Goal: Task Accomplishment & Management: Complete application form

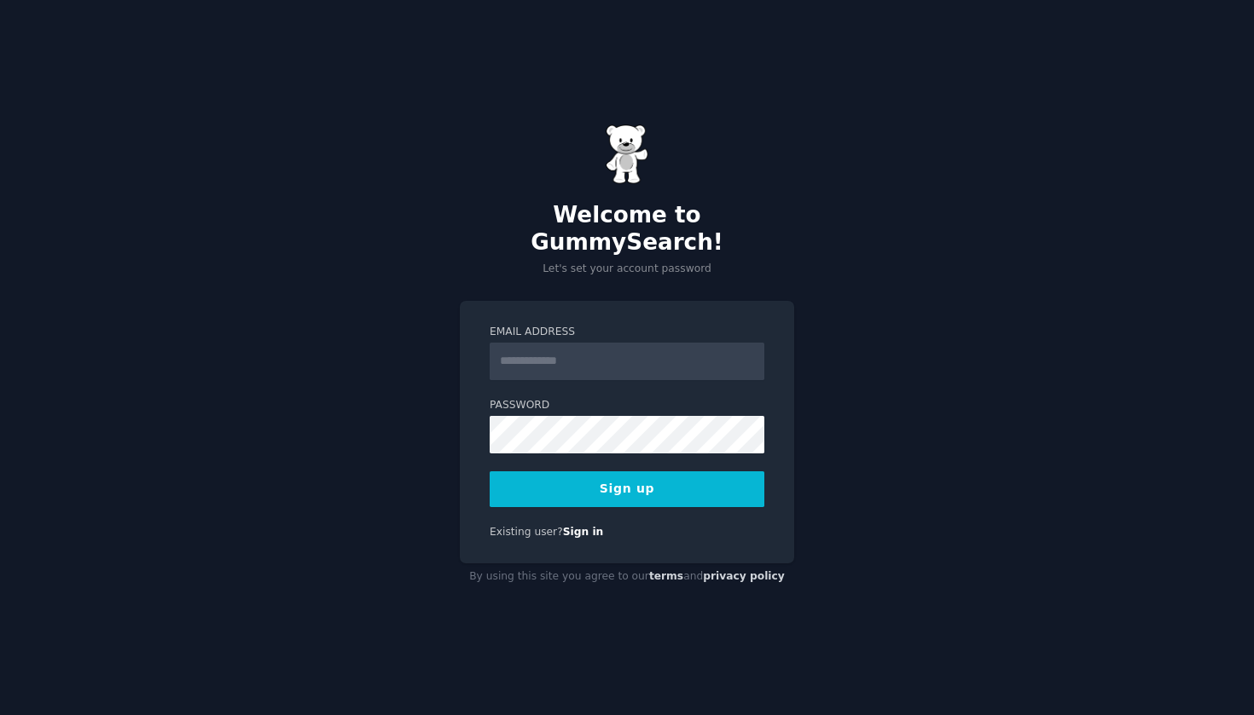
click at [655, 350] on input "Email Address" at bounding box center [627, 362] width 275 height 38
type input "**********"
click at [798, 419] on div "**********" at bounding box center [627, 357] width 1254 height 715
drag, startPoint x: 639, startPoint y: 350, endPoint x: 489, endPoint y: 345, distance: 150.2
click at [490, 345] on input "**********" at bounding box center [627, 362] width 275 height 38
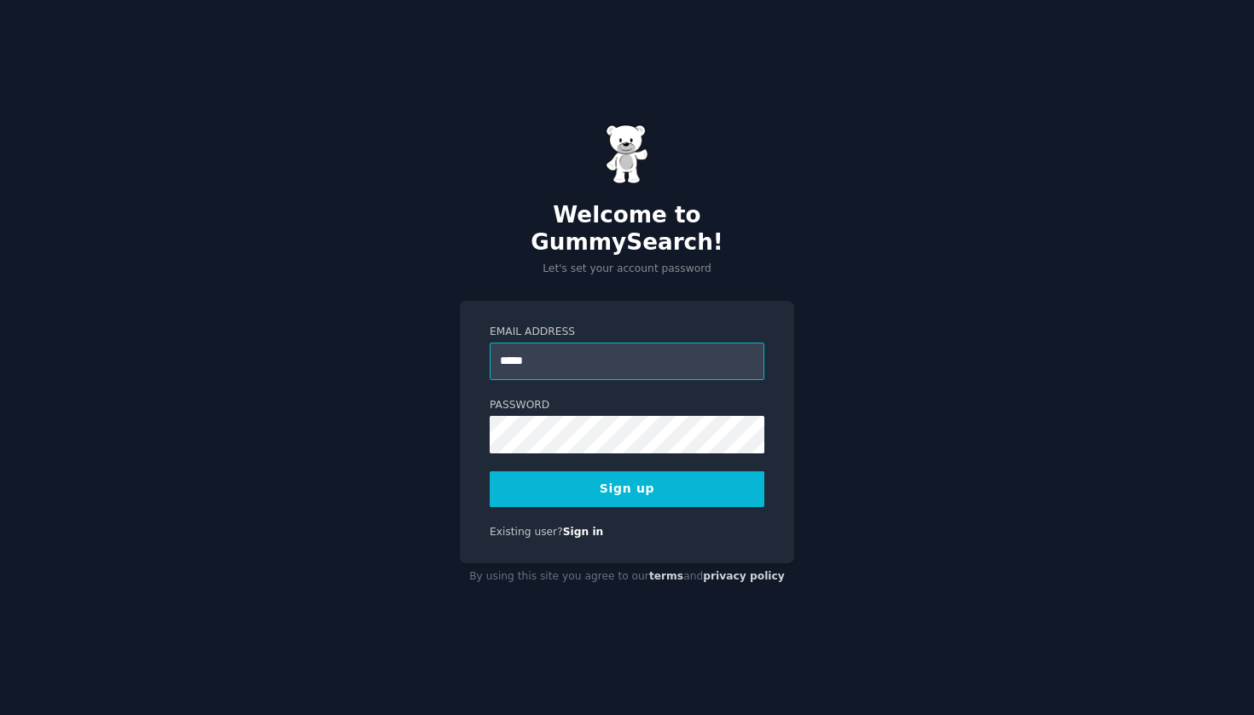
type input "*****"
click at [920, 1] on div "Welcome to GummySearch! Let's set your account password Email Address ***** Pas…" at bounding box center [627, 357] width 1254 height 715
drag, startPoint x: 594, startPoint y: 348, endPoint x: 449, endPoint y: 348, distance: 145.8
click at [449, 348] on div "Welcome to GummySearch! Let's set your account password Email Address ***** Pas…" at bounding box center [627, 357] width 1254 height 715
type input "**********"
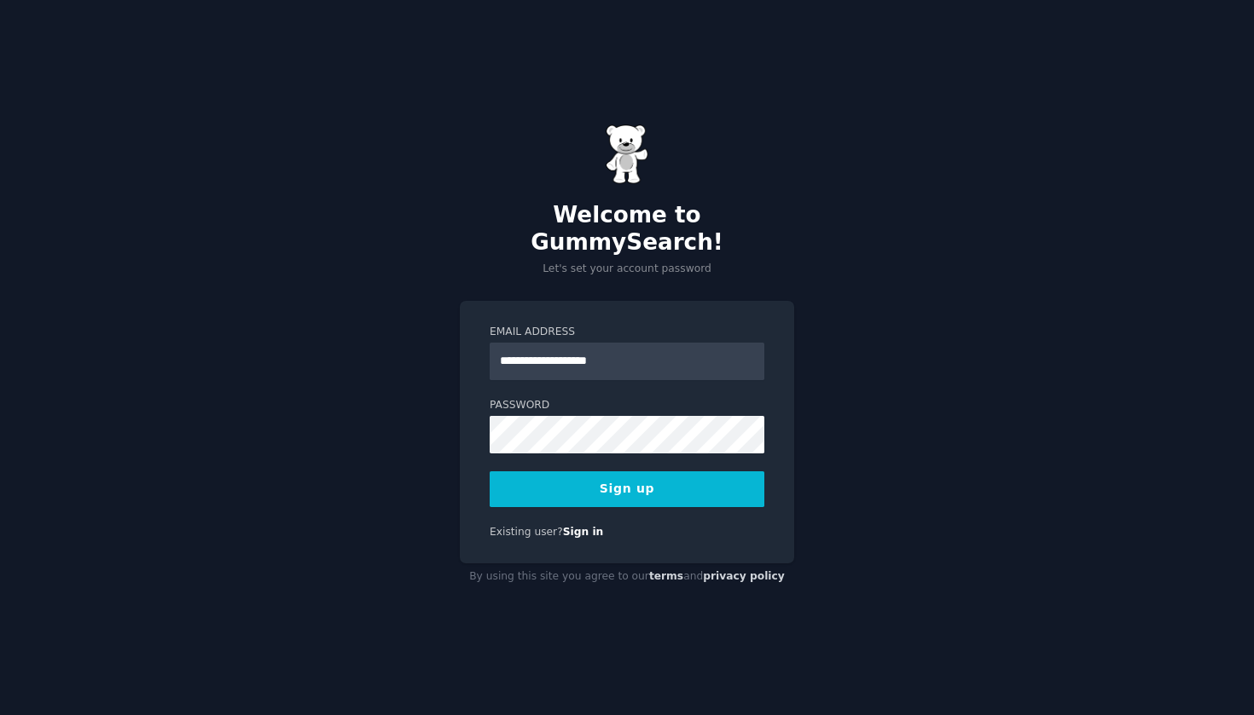
click at [623, 472] on button "Sign up" at bounding box center [627, 490] width 275 height 36
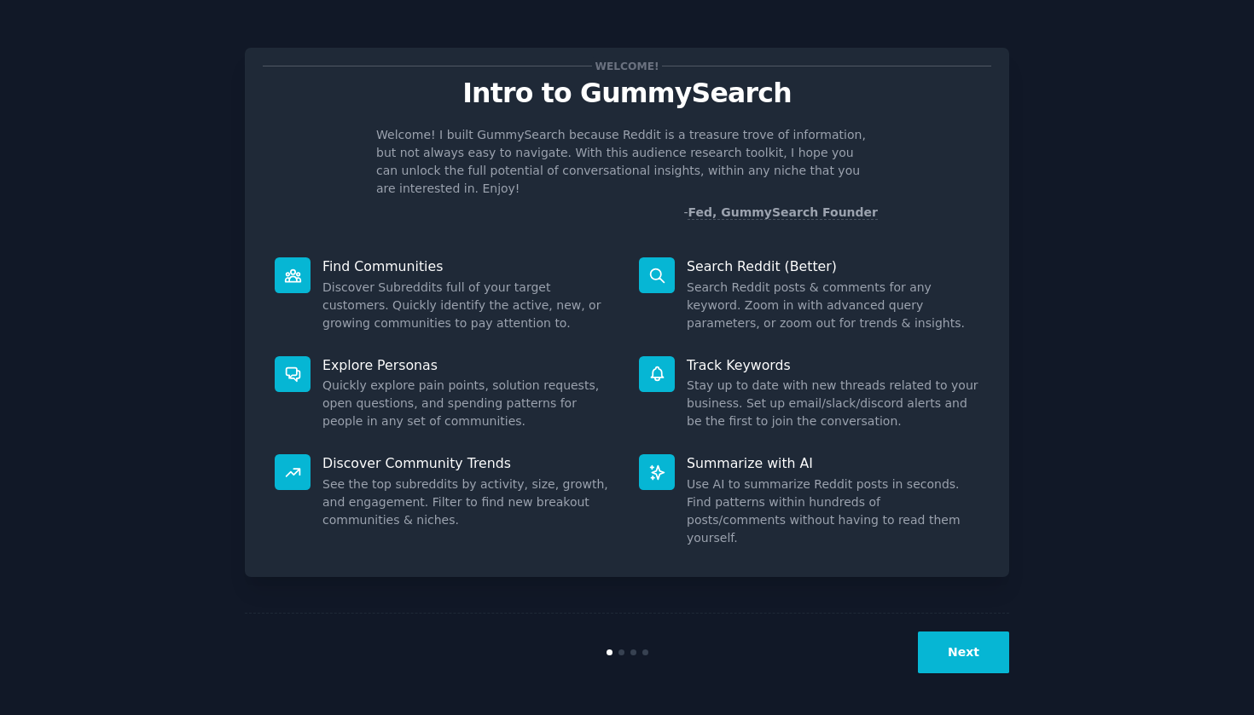
click at [968, 652] on button "Next" at bounding box center [963, 653] width 91 height 42
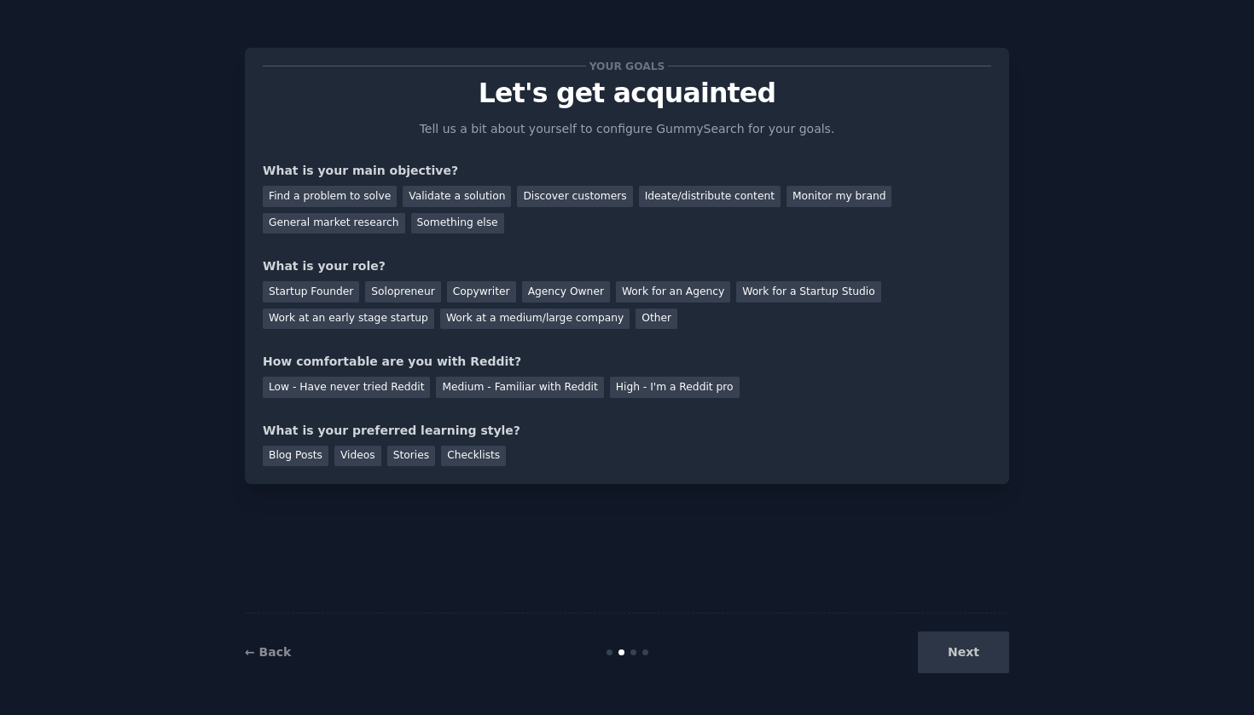
click at [981, 655] on div "Next" at bounding box center [881, 653] width 255 height 42
click at [320, 199] on div "Find a problem to solve" at bounding box center [330, 196] width 134 height 21
click at [472, 198] on div "Validate a solution" at bounding box center [457, 196] width 108 height 21
click at [372, 199] on div "Find a problem to solve" at bounding box center [330, 196] width 134 height 21
click at [307, 294] on div "Startup Founder" at bounding box center [311, 291] width 96 height 21
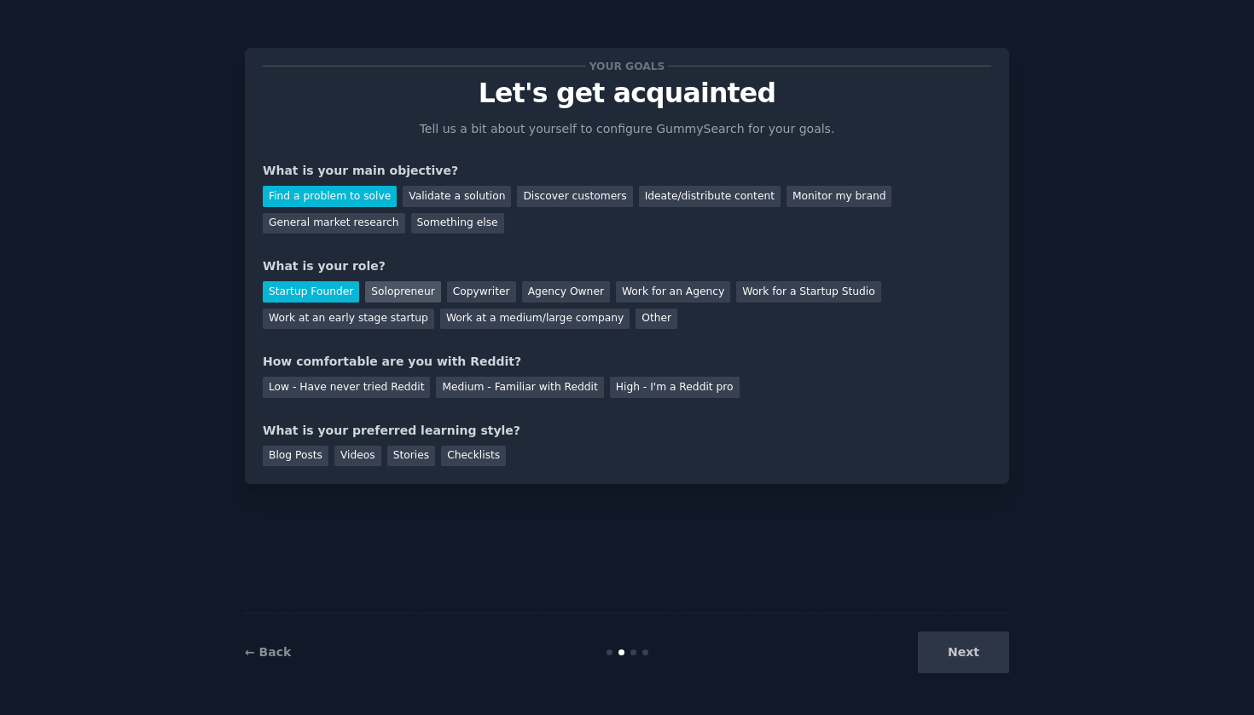
click at [428, 294] on div "Solopreneur" at bounding box center [402, 291] width 75 height 21
click at [464, 411] on div "Your goals Let's get acquainted Tell us a bit about yourself to configure Gummy…" at bounding box center [627, 266] width 728 height 401
click at [464, 383] on div "Medium - Familiar with Reddit" at bounding box center [519, 387] width 167 height 21
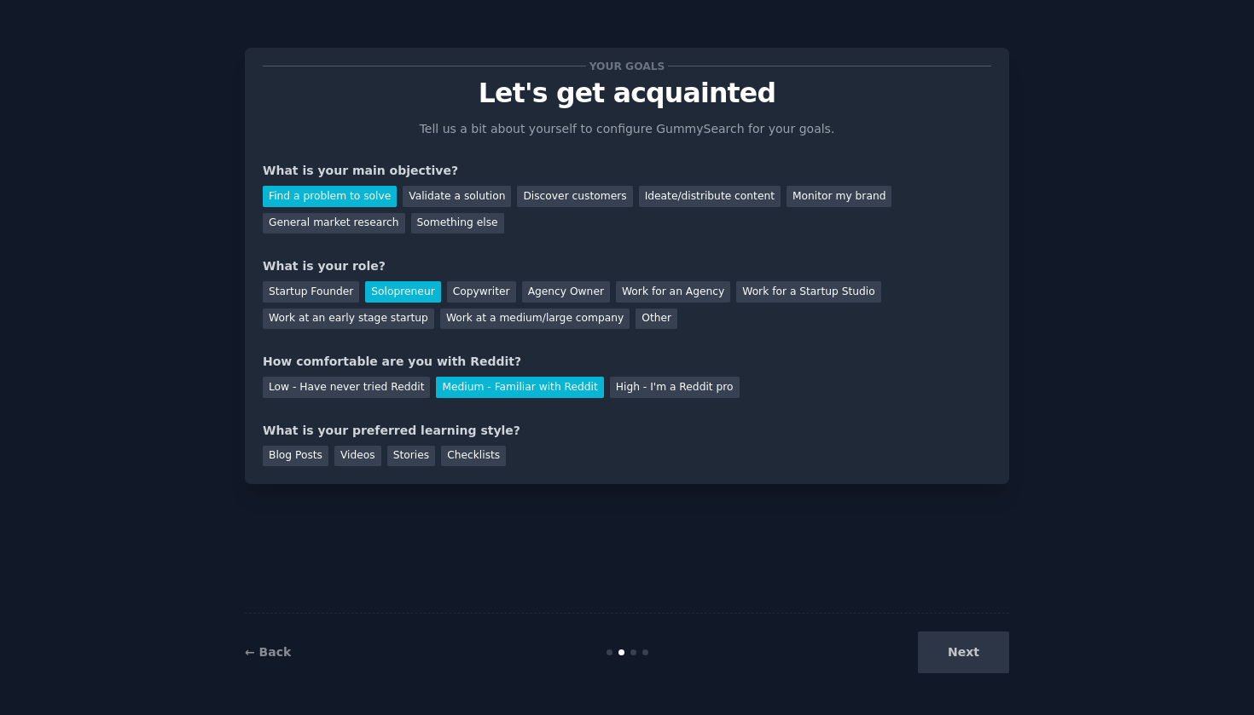
drag, startPoint x: 474, startPoint y: 456, endPoint x: 481, endPoint y: 465, distance: 10.9
click at [474, 456] on div "Checklists" at bounding box center [473, 456] width 65 height 21
click at [414, 464] on div "Your goals Let's get acquainted Tell us a bit about yourself to configure Gummy…" at bounding box center [627, 266] width 764 height 437
click at [432, 460] on div "Blog Posts Videos Stories Checklists" at bounding box center [627, 453] width 728 height 27
click at [426, 459] on div "Stories" at bounding box center [411, 456] width 48 height 21
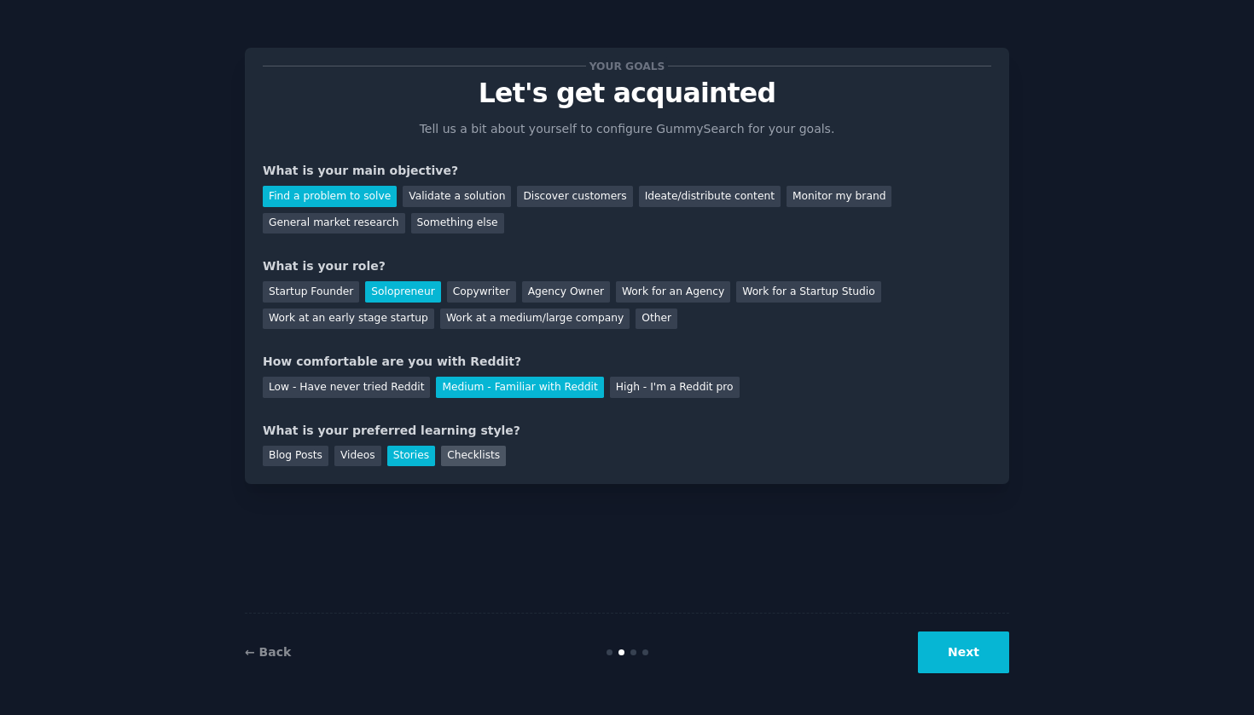
click at [465, 457] on div "Checklists" at bounding box center [473, 456] width 65 height 21
drag, startPoint x: 959, startPoint y: 652, endPoint x: 907, endPoint y: 663, distance: 54.0
click at [959, 652] on button "Next" at bounding box center [963, 653] width 91 height 42
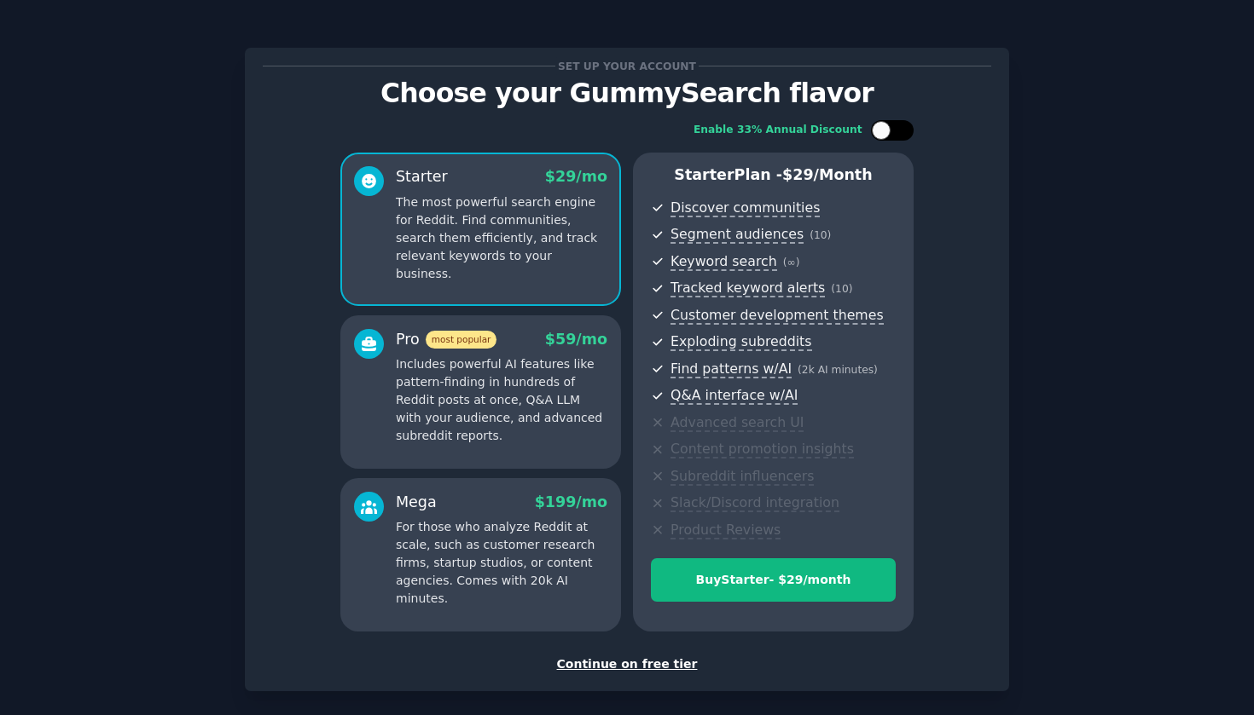
click at [896, 132] on div at bounding box center [900, 130] width 9 height 9
click at [883, 136] on div at bounding box center [892, 130] width 43 height 20
checkbox input "false"
click at [663, 657] on div "Continue on free tier" at bounding box center [627, 665] width 728 height 18
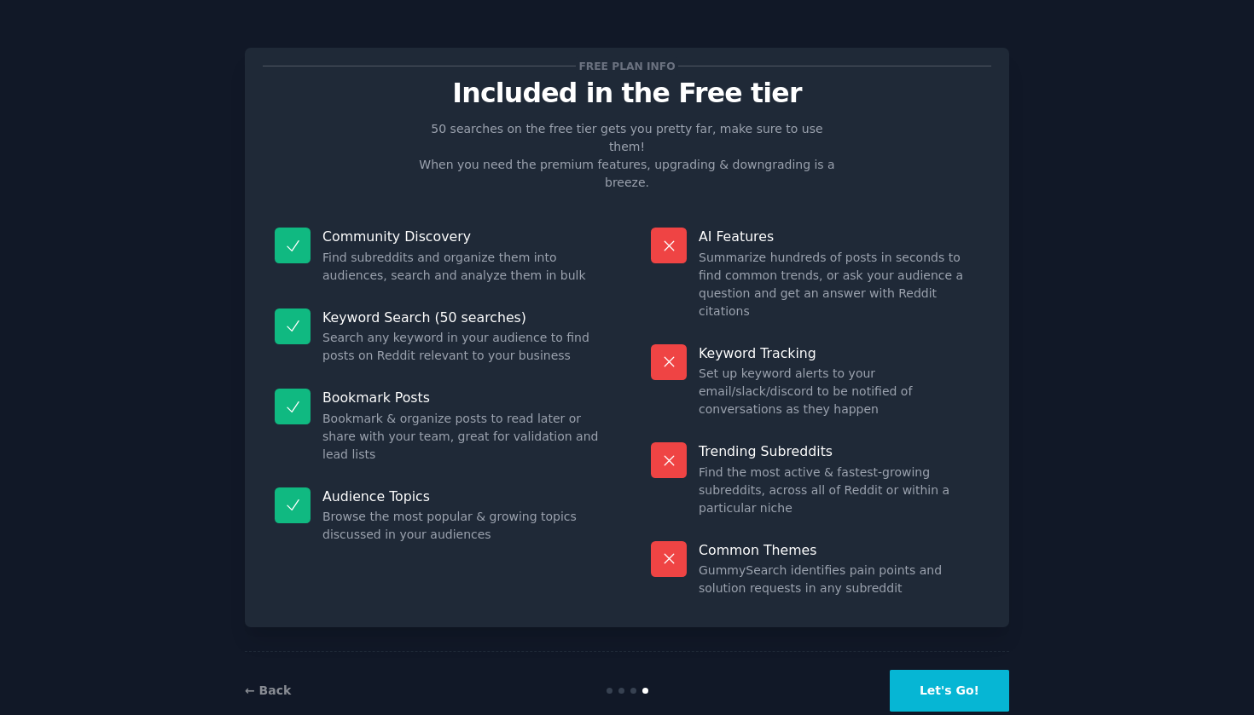
click at [959, 670] on button "Let's Go!" at bounding box center [948, 691] width 119 height 42
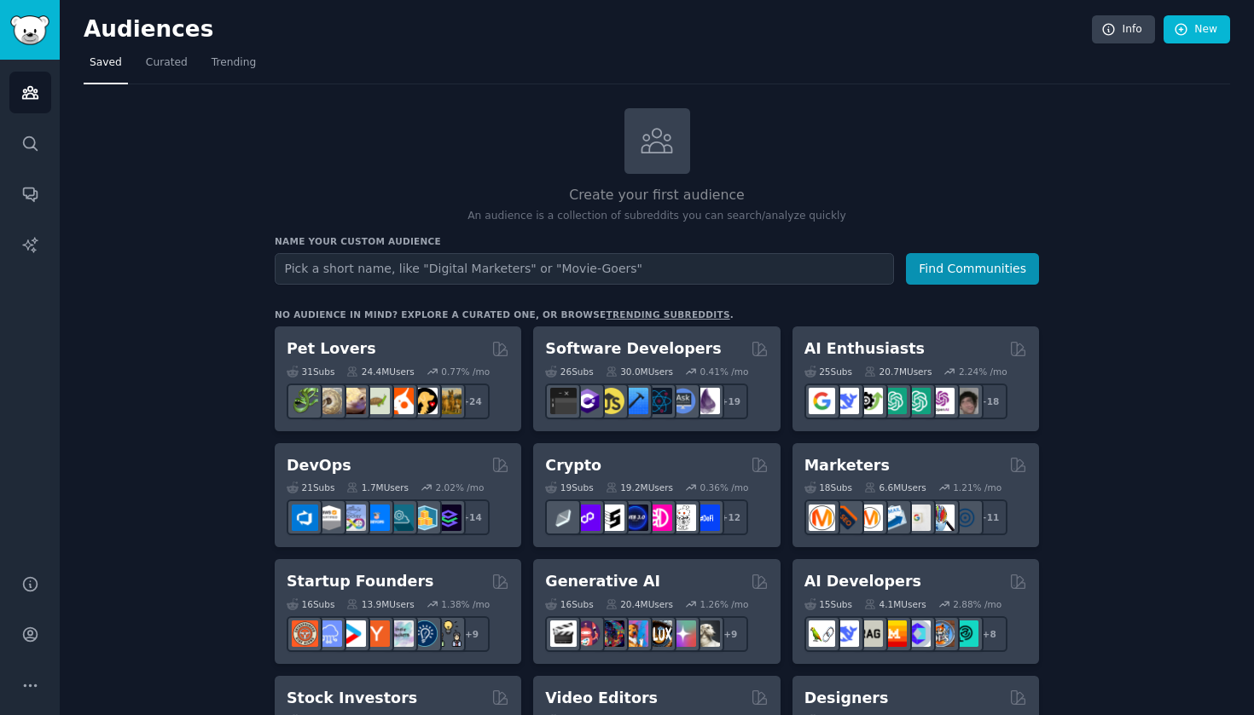
click at [265, 66] on nav "Saved Curated Trending" at bounding box center [657, 66] width 1146 height 35
click at [221, 66] on span "Trending" at bounding box center [233, 62] width 44 height 15
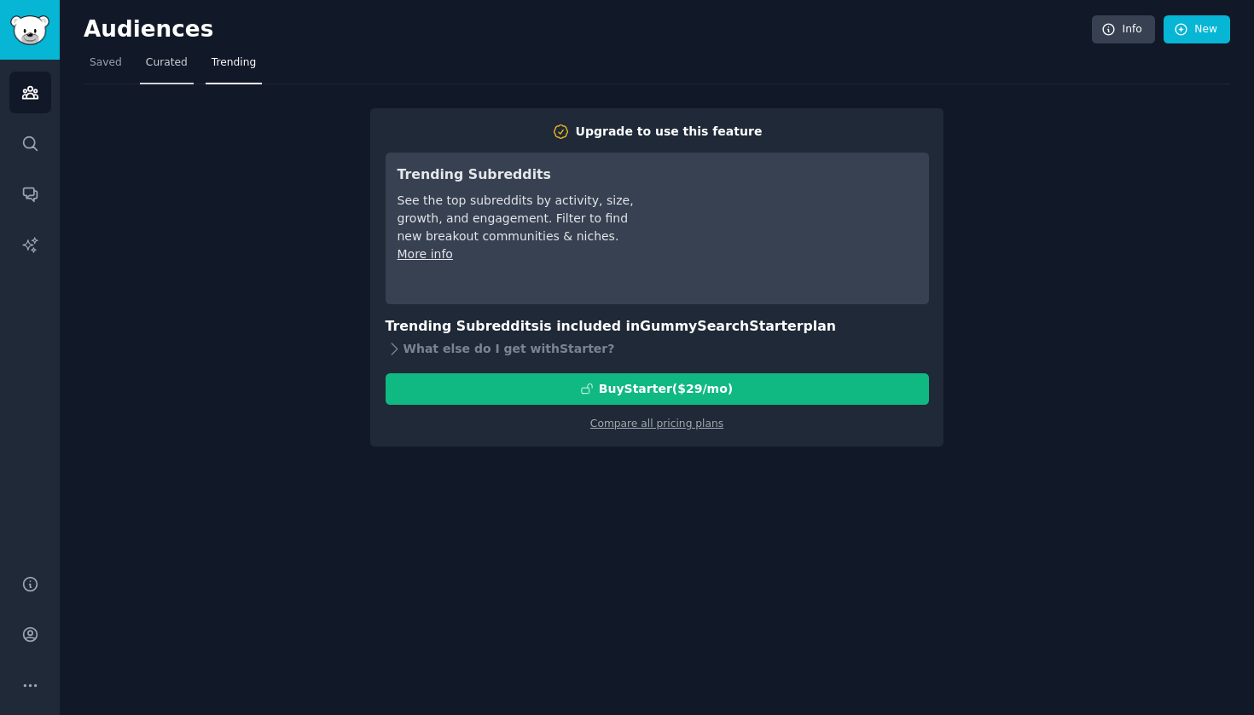
click at [179, 61] on span "Curated" at bounding box center [167, 62] width 42 height 15
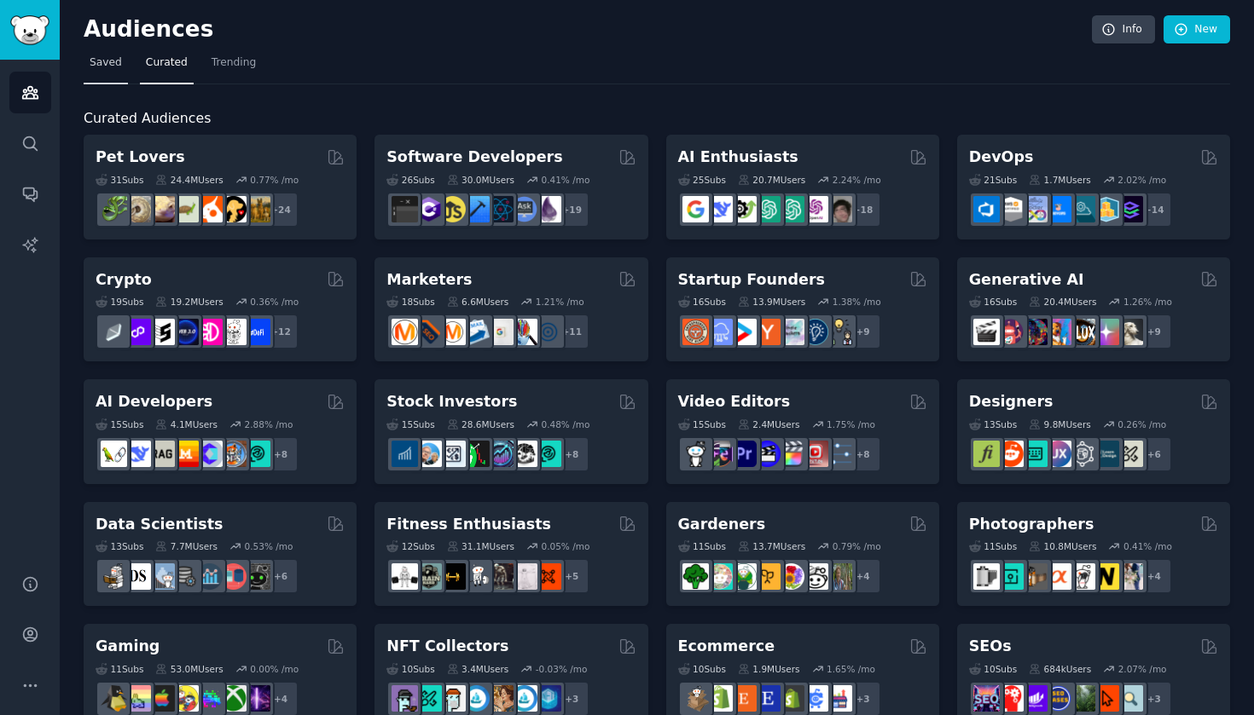
click at [101, 65] on span "Saved" at bounding box center [106, 62] width 32 height 15
